Goal: Task Accomplishment & Management: Manage account settings

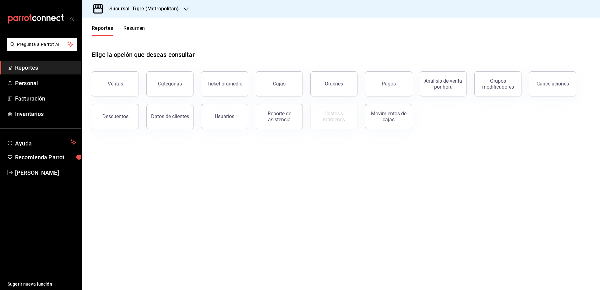
click at [166, 5] on h3 "Sucursal: Tigre (Metropolitan)" at bounding box center [141, 9] width 74 height 8
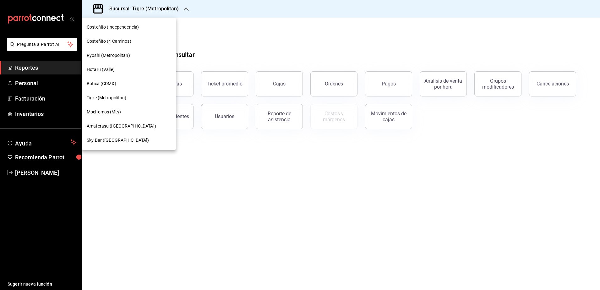
click at [132, 54] on div "Ryoshi (Metropolitan)" at bounding box center [129, 55] width 84 height 7
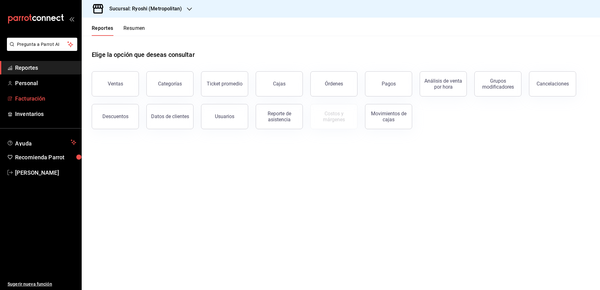
click at [38, 99] on span "Facturación" at bounding box center [45, 98] width 61 height 8
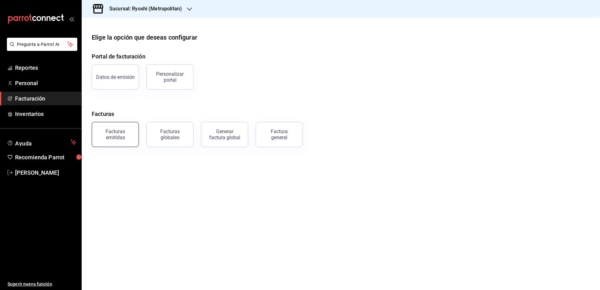
click at [120, 137] on div "Facturas emitidas" at bounding box center [115, 134] width 39 height 12
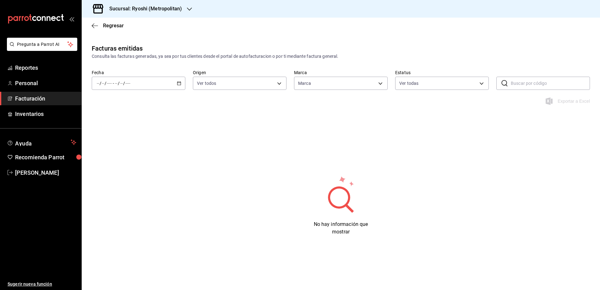
type input "afd8f7e0-6441-4225-b079-3ecb6f1759bb,a0f13850-a6cf-4674-87cd-ec670d2b59b9"
click at [179, 79] on div "/ / - / /" at bounding box center [139, 83] width 94 height 13
click at [110, 174] on span "Rango de fechas" at bounding box center [121, 173] width 49 height 7
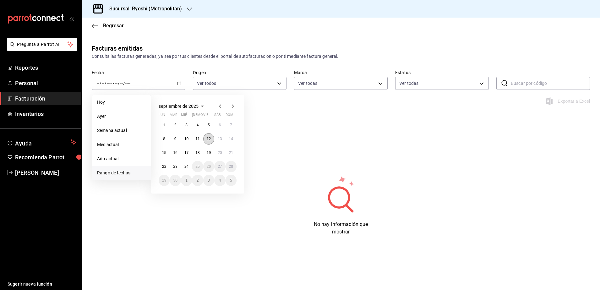
click at [212, 139] on button "12" at bounding box center [208, 138] width 11 height 11
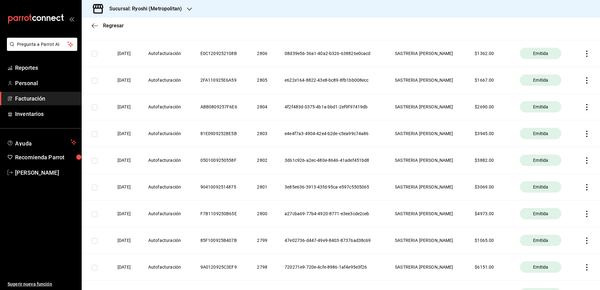
scroll to position [157, 0]
click at [480, 222] on icon "button" at bounding box center [586, 239] width 6 height 6
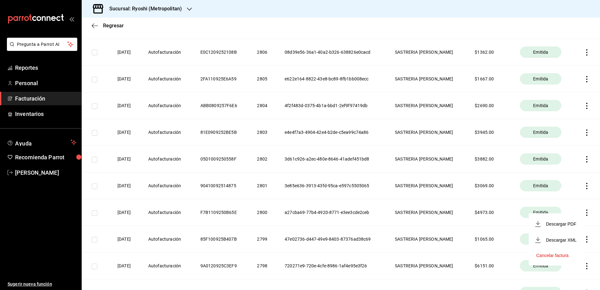
click at [480, 222] on li "Cancelar factura" at bounding box center [555, 255] width 55 height 15
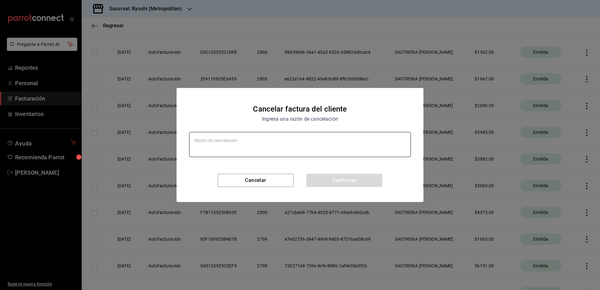
type textarea "x"
click at [278, 148] on textarea at bounding box center [300, 144] width 222 height 25
type textarea "e"
type textarea "x"
type textarea "er"
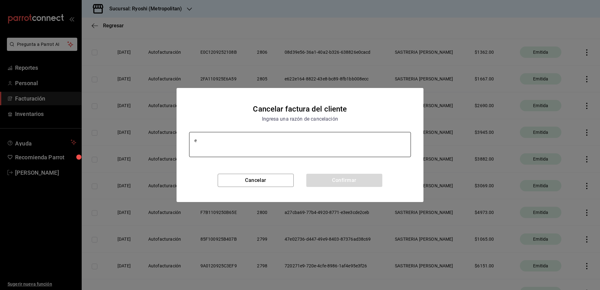
type textarea "x"
type textarea "err"
type textarea "x"
type textarea "erro"
type textarea "x"
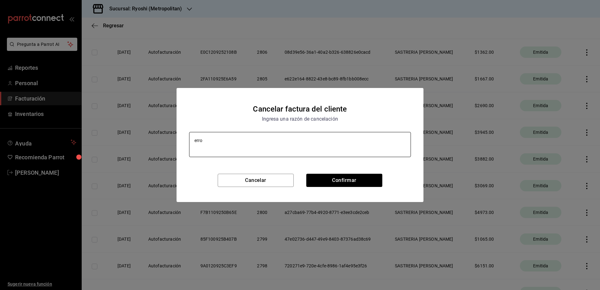
type textarea "error"
type textarea "x"
type textarea "error"
type textarea "x"
type textarea "error a"
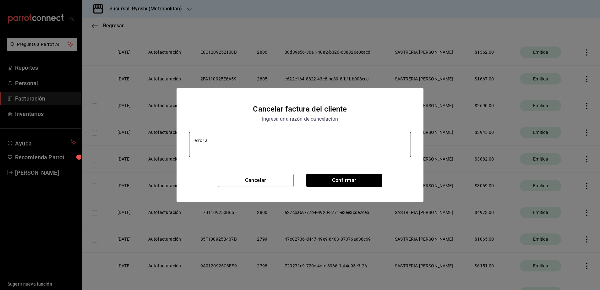
type textarea "x"
type textarea "error al"
type textarea "x"
type textarea "error al f"
type textarea "x"
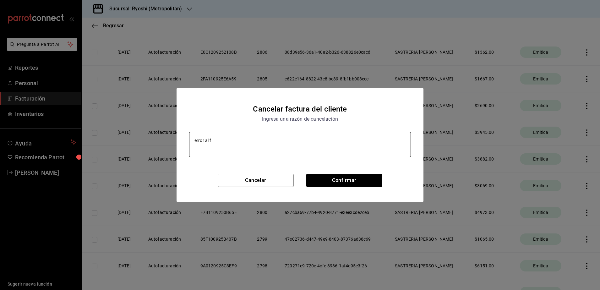
type textarea "error al fa"
type textarea "x"
type textarea "error al fac"
type textarea "x"
type textarea "error al fact"
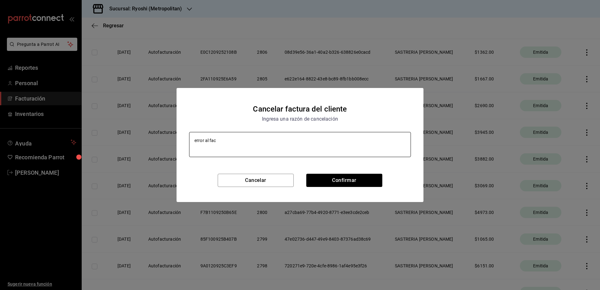
type textarea "x"
type textarea "error al factu"
type textarea "x"
type textarea "error al factur"
type textarea "x"
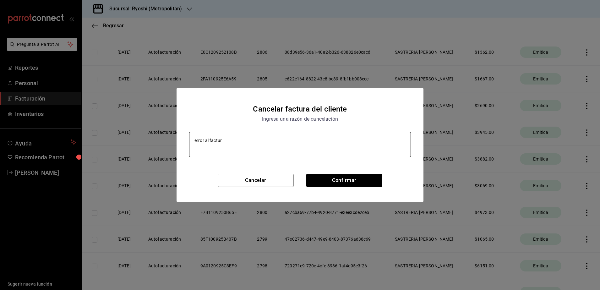
type textarea "error al factura"
type textarea "x"
type textarea "error al facturar"
type textarea "x"
type textarea "error al facturar"
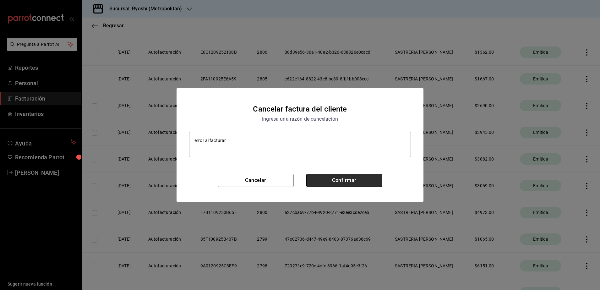
click at [317, 177] on button "Confirmar" at bounding box center [344, 180] width 76 height 13
type textarea "x"
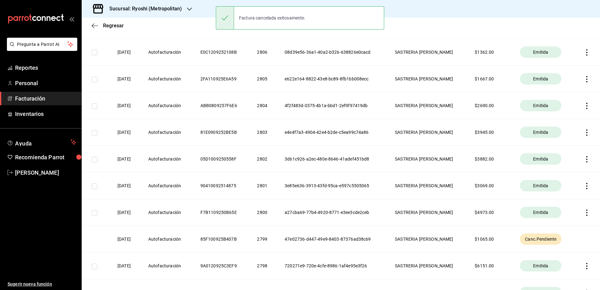
click at [29, 101] on span "Facturación" at bounding box center [45, 98] width 61 height 8
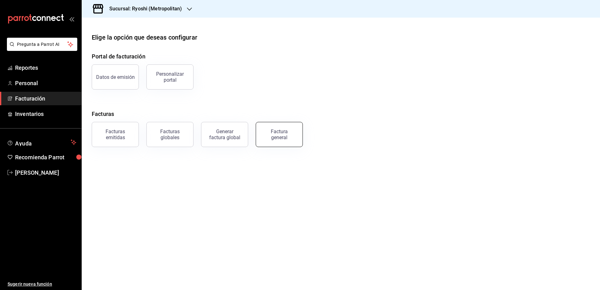
click at [269, 138] on div "Factura general" at bounding box center [278, 134] width 31 height 12
